Goal: Information Seeking & Learning: Find contact information

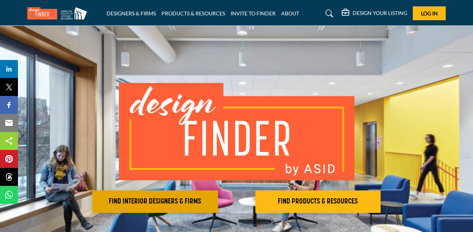
click at [169, 197] on h2 "FIND INTERIOR DESIGNERS & FIRMS" at bounding box center [155, 201] width 121 height 9
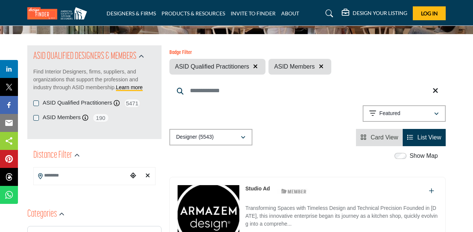
scroll to position [131, 0]
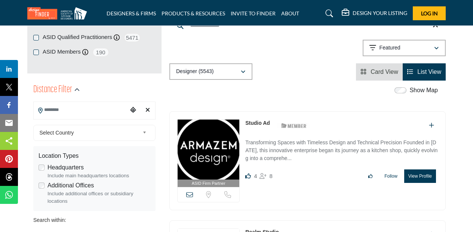
click at [104, 110] on input "Search Location" at bounding box center [81, 109] width 94 height 15
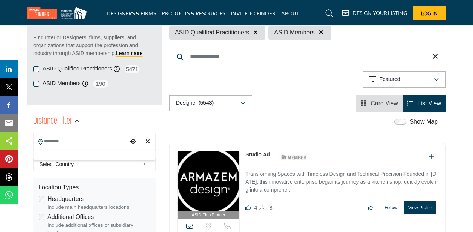
scroll to position [56, 0]
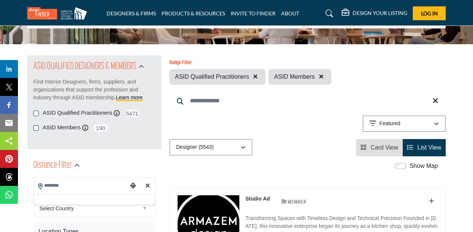
click at [218, 104] on input "Search Keyword" at bounding box center [307, 101] width 276 height 18
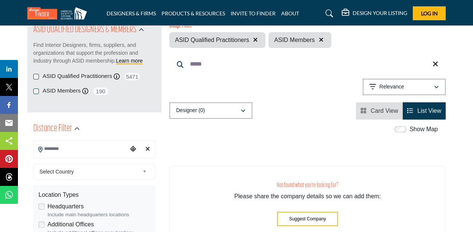
scroll to position [70, 0]
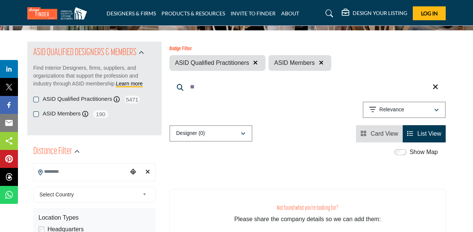
type input "*"
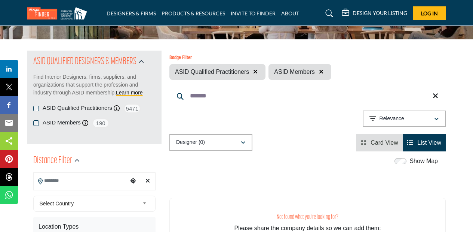
scroll to position [28, 0]
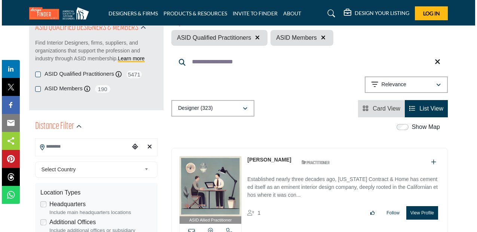
scroll to position [140, 0]
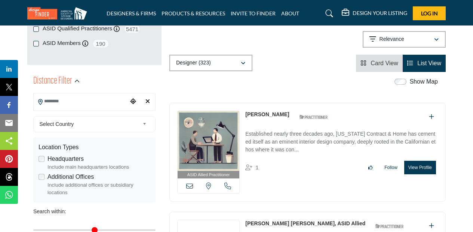
type input "**********"
click at [420, 167] on button "View Profile" at bounding box center [420, 166] width 32 height 13
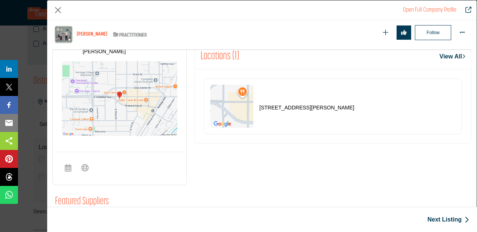
scroll to position [83, 0]
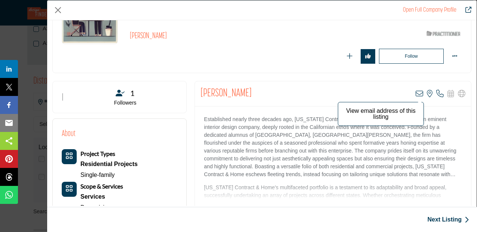
click at [416, 91] on icon "Company Data Modal" at bounding box center [419, 93] width 7 height 7
